Goal: Task Accomplishment & Management: Use online tool/utility

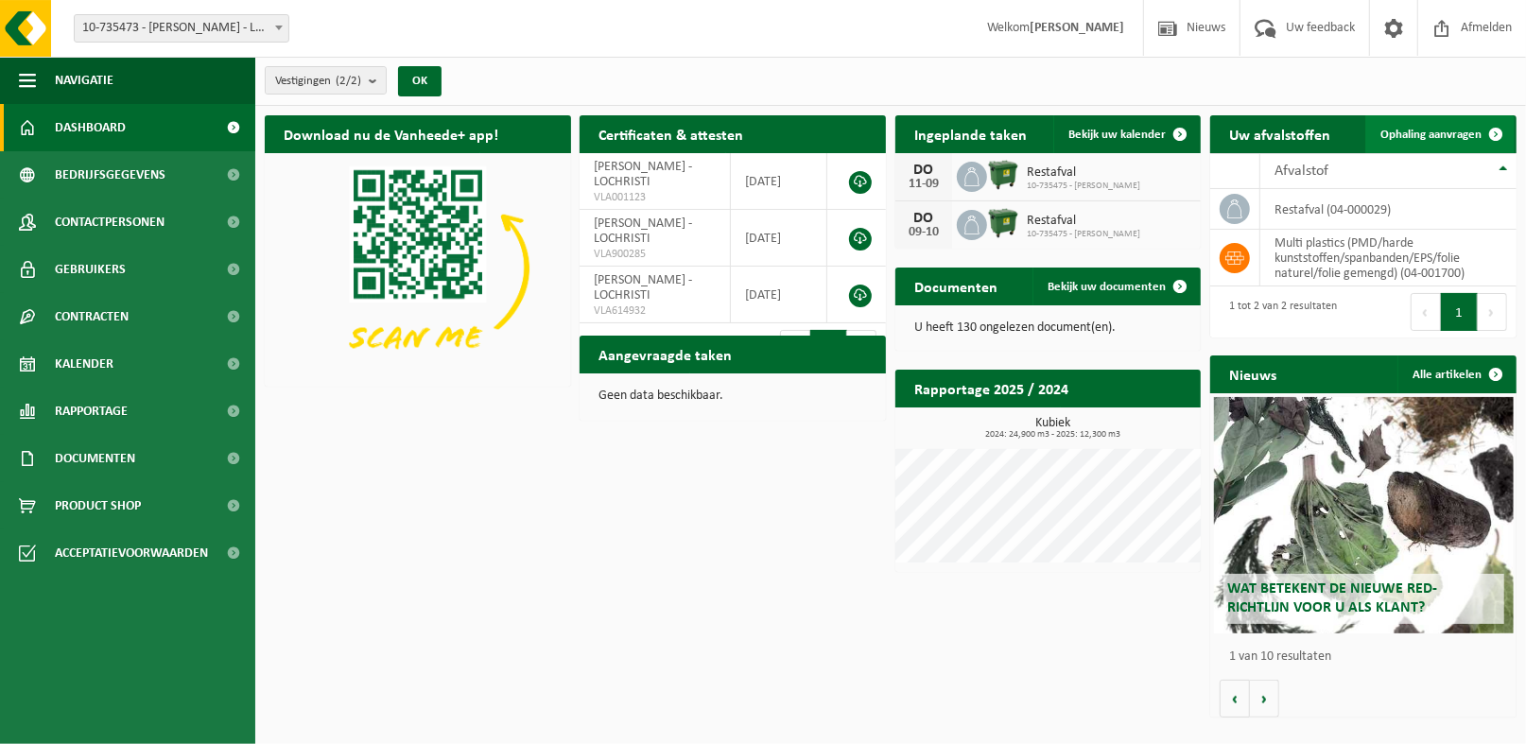
click at [1452, 141] on span "Ophaling aanvragen" at bounding box center [1430, 135] width 101 height 12
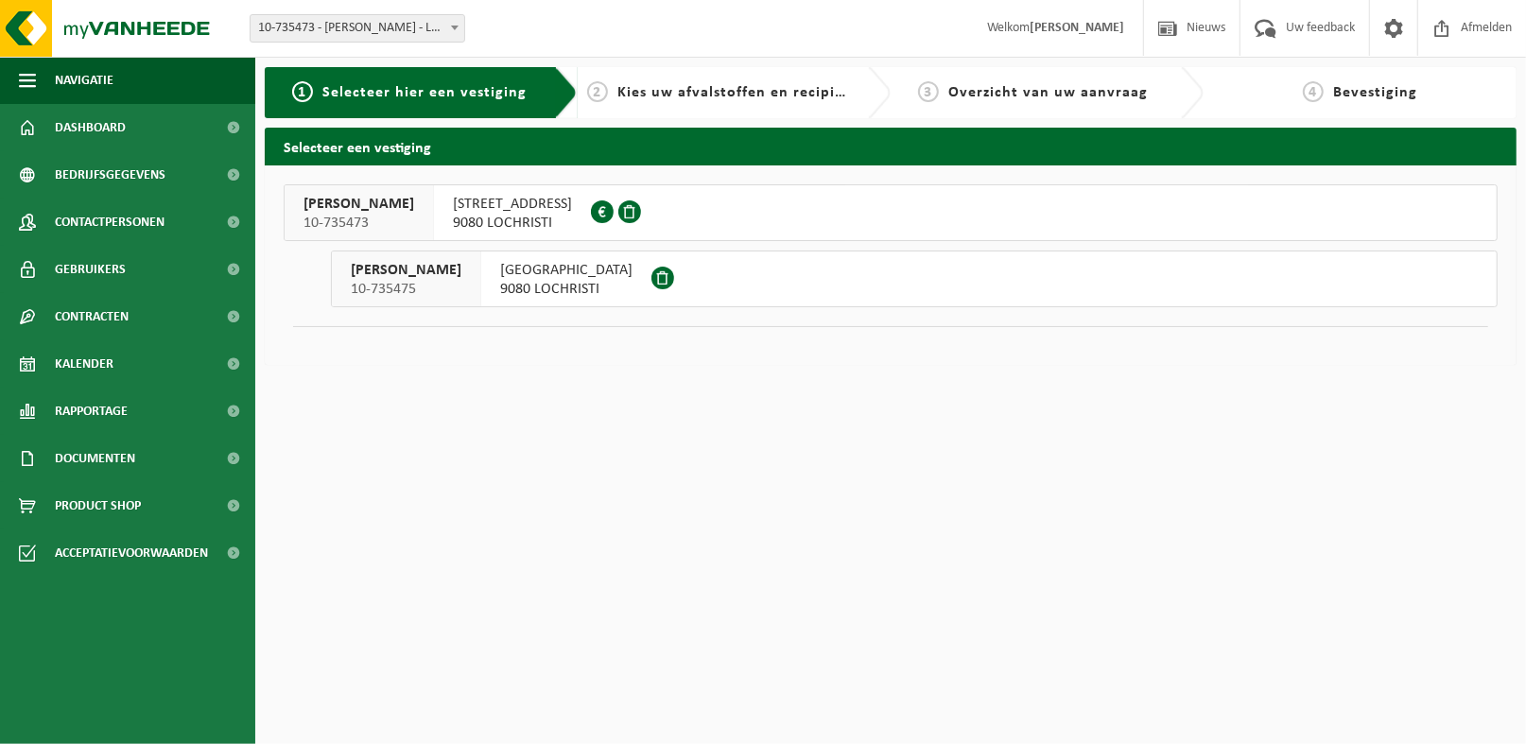
click at [500, 264] on span "SPINSTERHOF" at bounding box center [566, 270] width 132 height 19
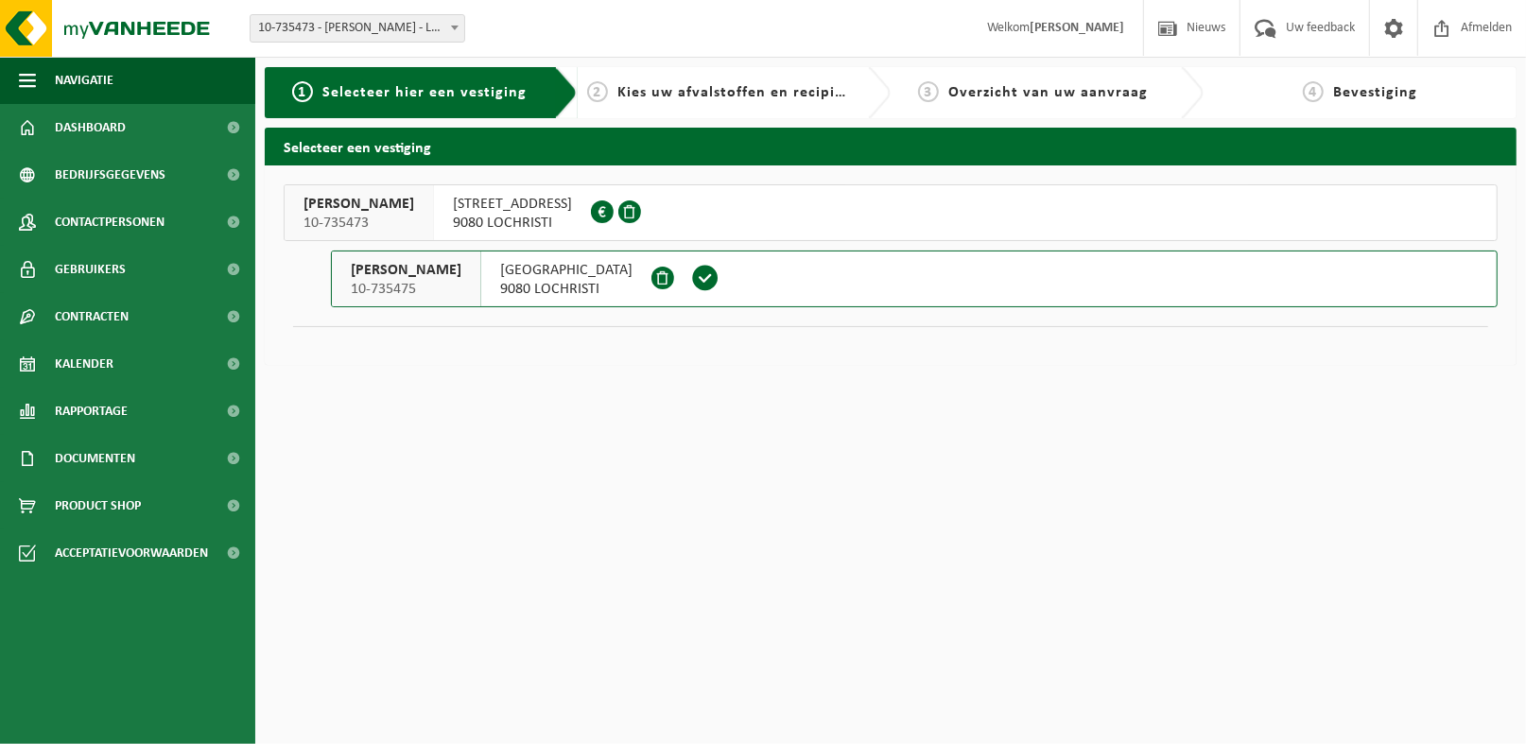
click at [477, 212] on span "[STREET_ADDRESS]" at bounding box center [512, 204] width 119 height 19
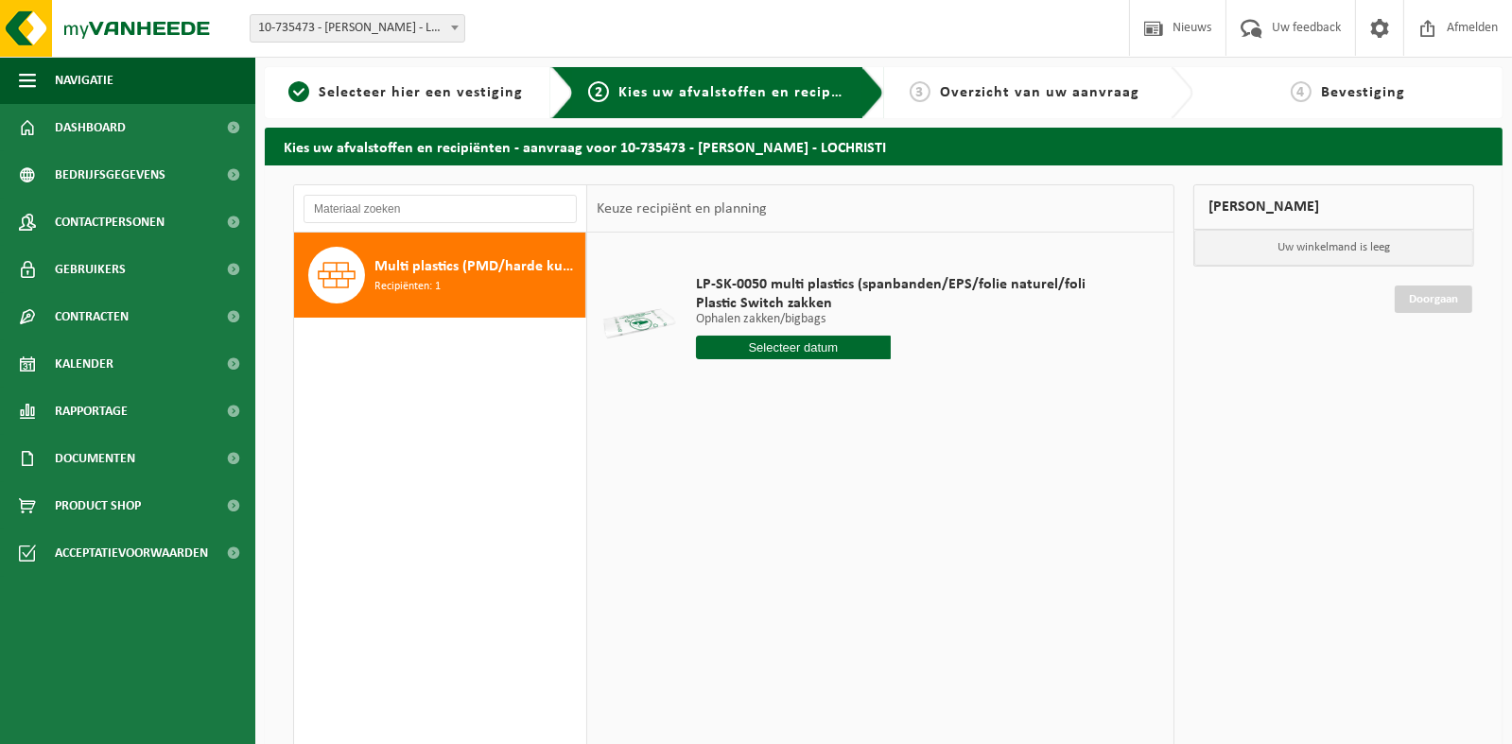
click at [740, 350] on input "text" at bounding box center [793, 348] width 195 height 24
click at [911, 390] on icon at bounding box center [910, 390] width 30 height 30
click at [710, 394] on icon at bounding box center [716, 390] width 30 height 30
click at [911, 386] on icon at bounding box center [910, 390] width 30 height 30
